Goal: Find specific page/section: Find specific page/section

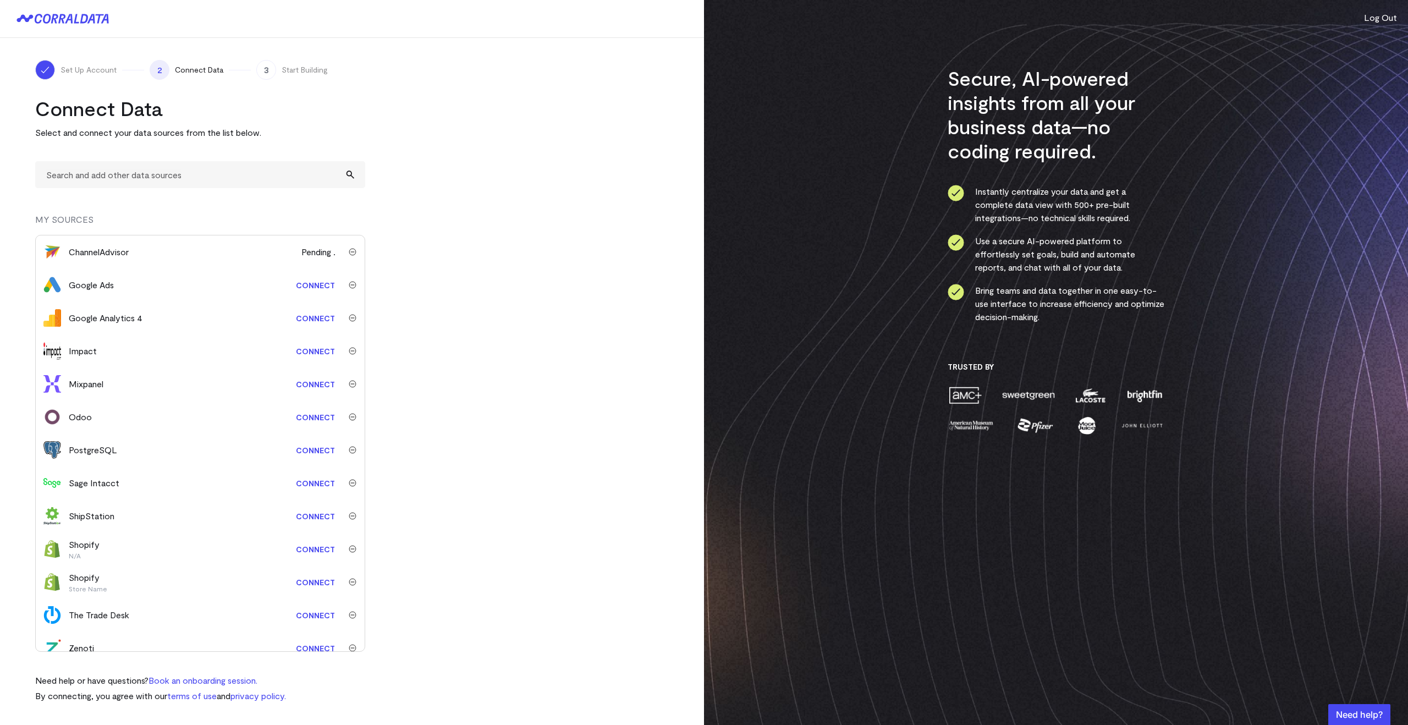
click at [100, 134] on p "Select and connect your data sources from the list below." at bounding box center [200, 132] width 330 height 13
copy div "Select and connect your data sources from the list below."
